Goal: Transaction & Acquisition: Purchase product/service

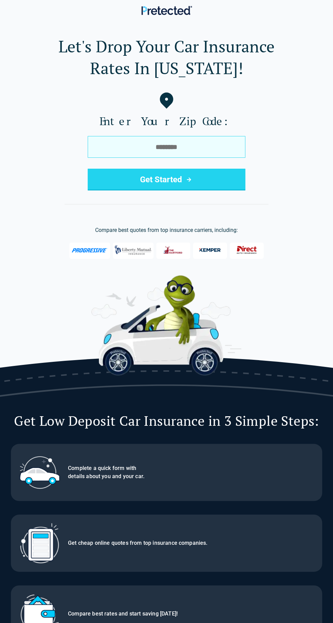
click at [204, 146] on input "tel" at bounding box center [167, 147] width 158 height 22
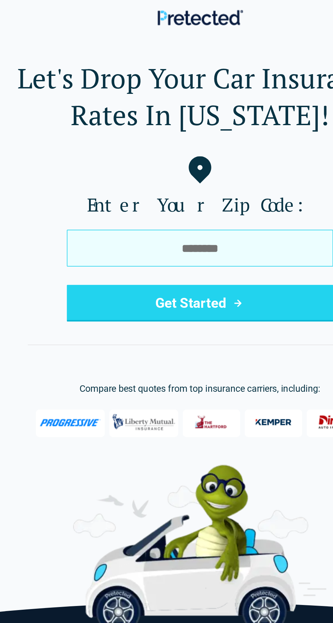
type input "*****"
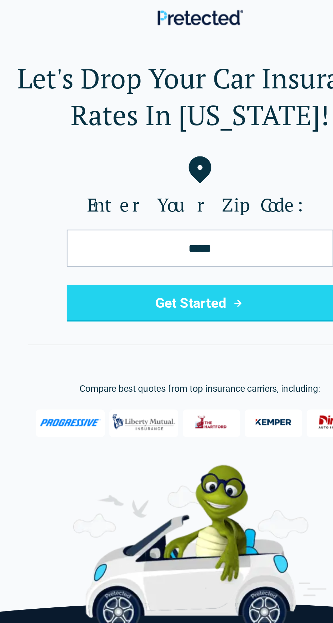
click at [174, 185] on button "Get Started" at bounding box center [167, 180] width 158 height 22
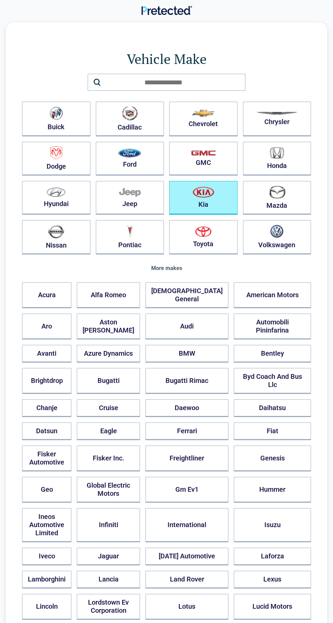
click at [208, 197] on img "button" at bounding box center [203, 191] width 21 height 11
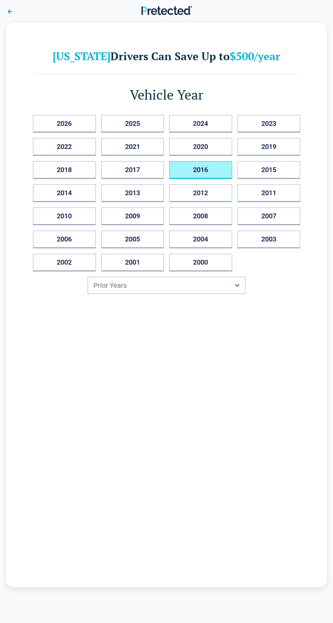
click at [218, 172] on button "2016" at bounding box center [200, 170] width 63 height 18
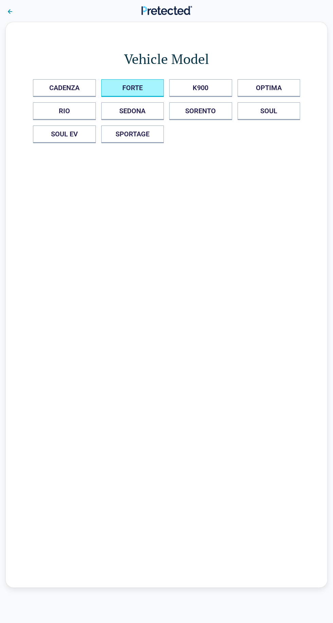
click at [139, 87] on button "FORTE" at bounding box center [132, 88] width 63 height 18
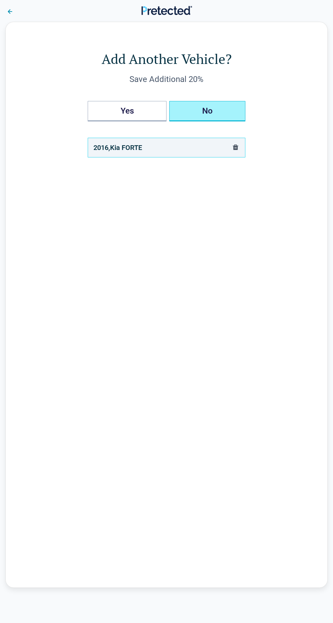
click at [218, 103] on button "No" at bounding box center [207, 111] width 76 height 20
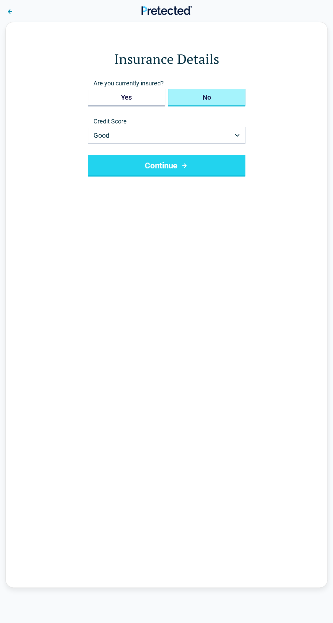
click at [218, 94] on button "No" at bounding box center [207, 98] width 78 height 18
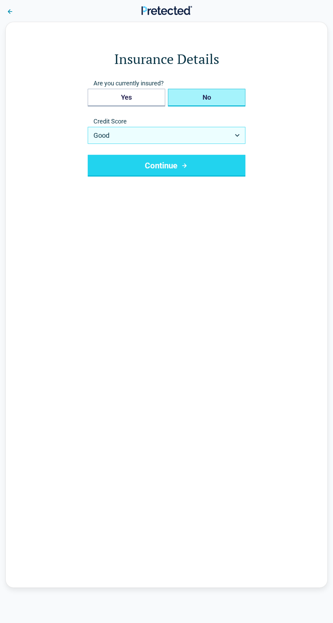
click at [237, 135] on icon "button" at bounding box center [237, 135] width 5 height 3
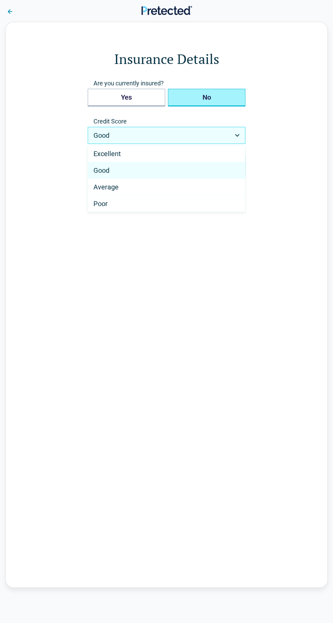
click at [184, 200] on div "Poor" at bounding box center [166, 204] width 157 height 16
select select "****"
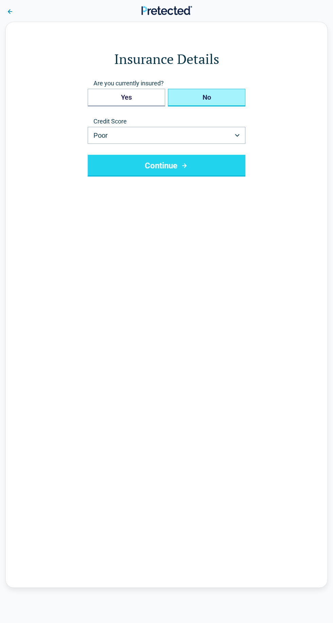
click at [218, 163] on button "Continue" at bounding box center [167, 166] width 158 height 22
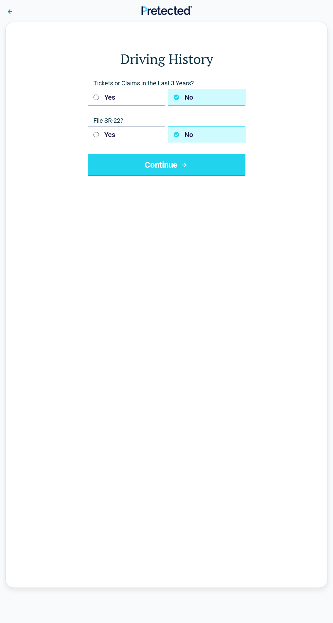
click at [220, 164] on button "Continue" at bounding box center [167, 165] width 158 height 22
